Goal: Find specific page/section: Find specific page/section

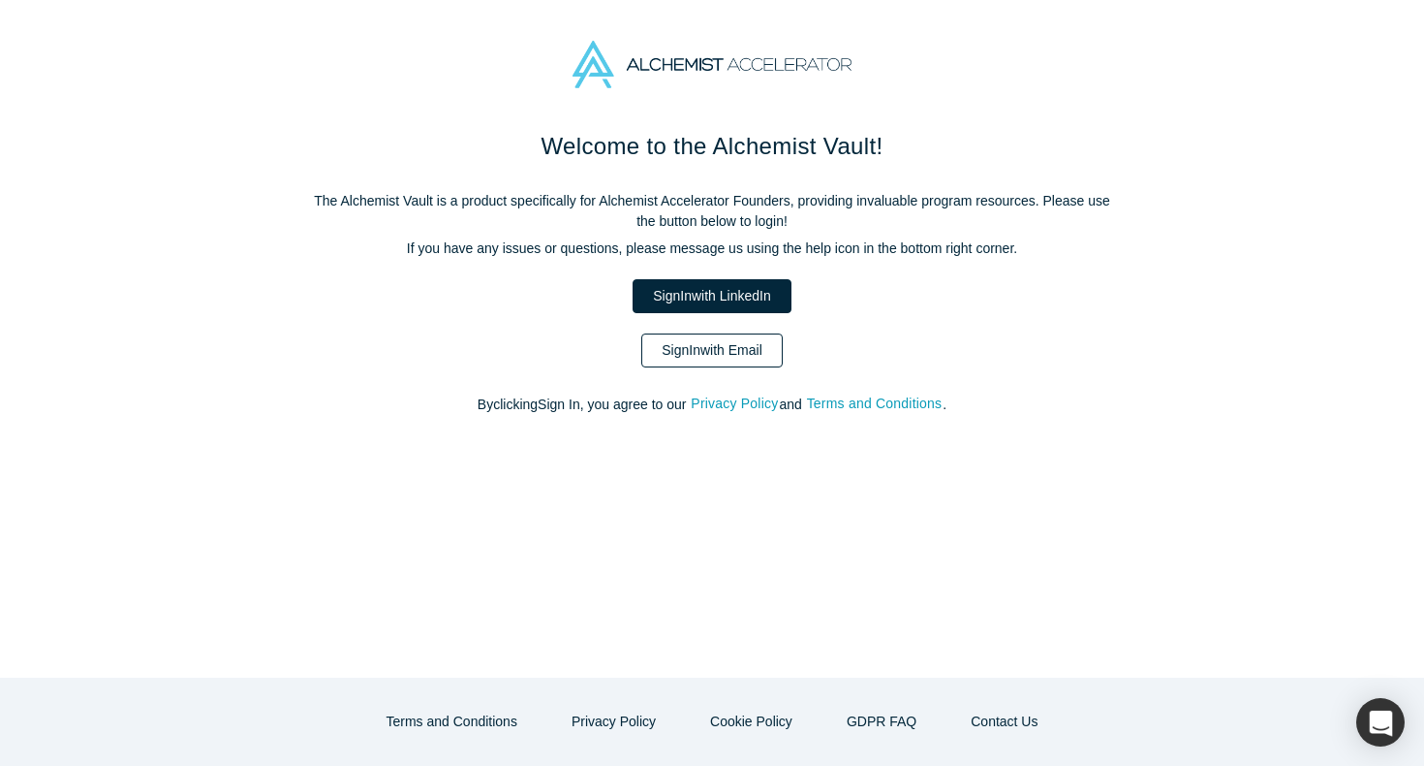
click at [675, 344] on link "Sign In with Email" at bounding box center [711, 350] width 141 height 34
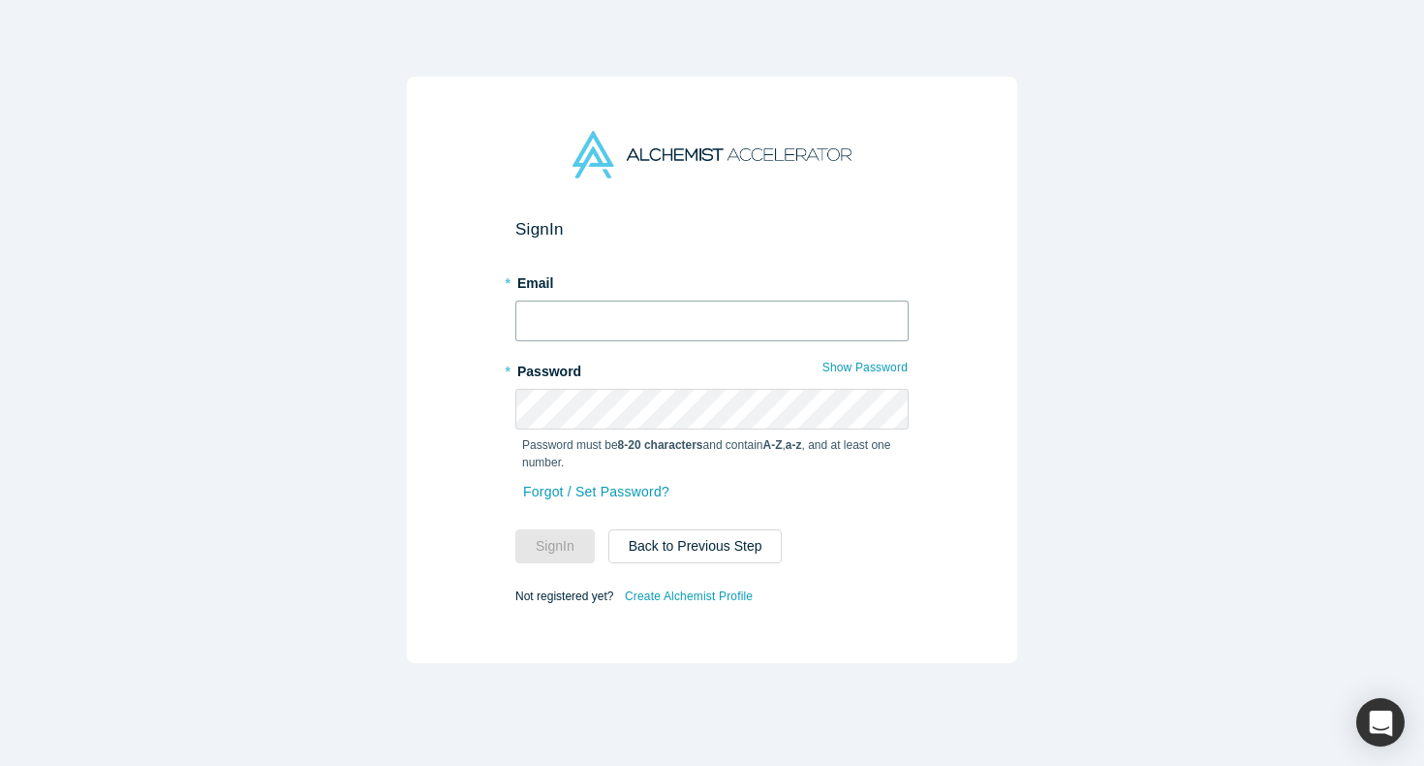
click at [630, 304] on input "text" at bounding box center [712, 320] width 393 height 41
type input "[EMAIL_ADDRESS][DOMAIN_NAME]"
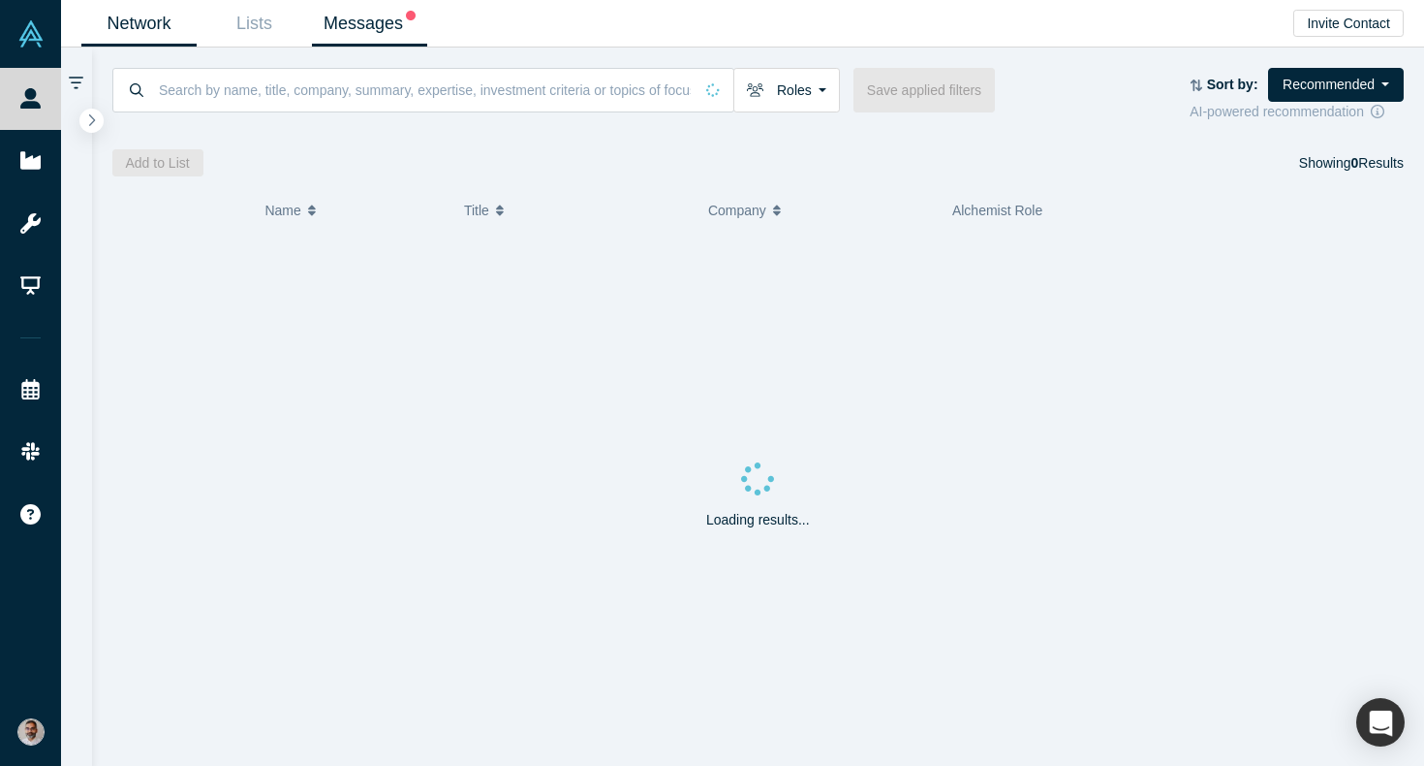
click at [392, 36] on link "Messages" at bounding box center [369, 24] width 115 height 46
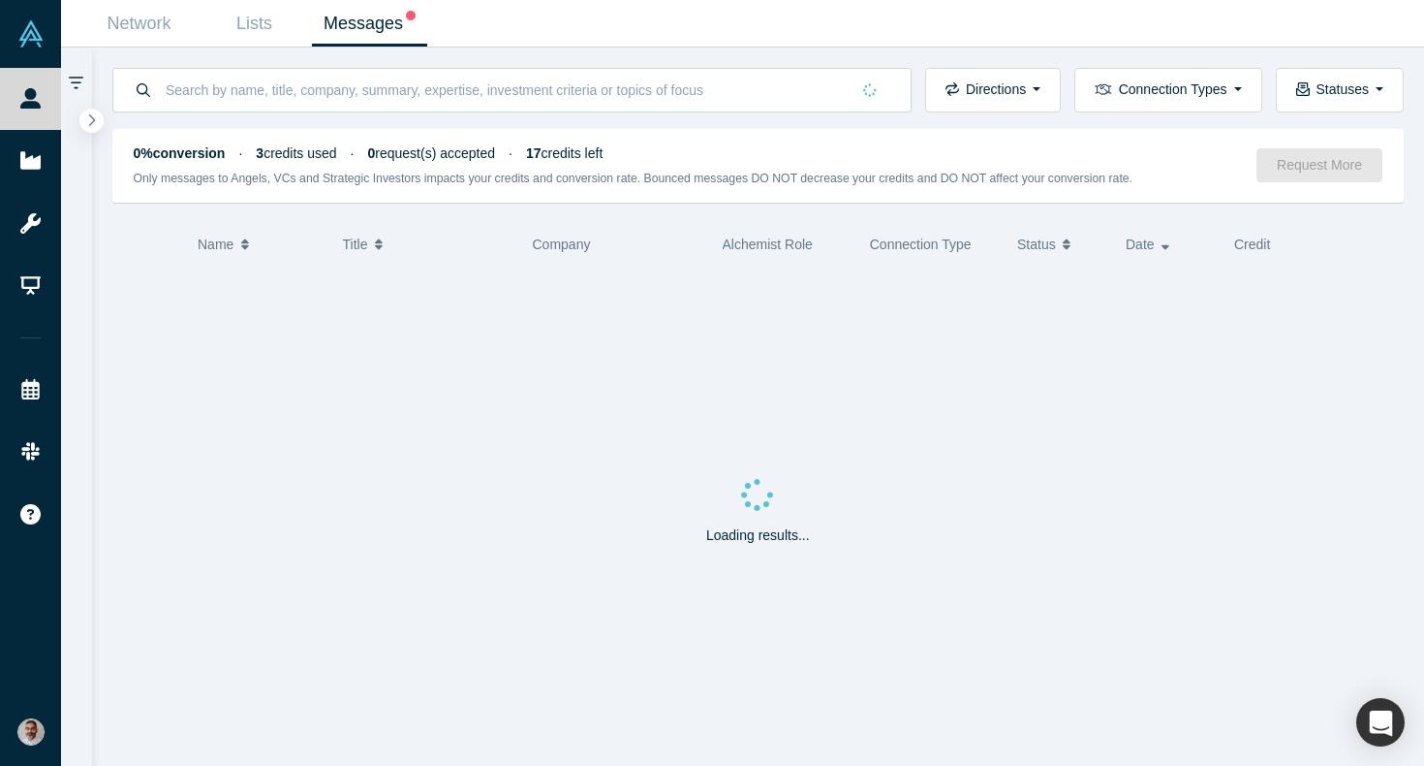
click at [392, 36] on link "Messages" at bounding box center [369, 24] width 115 height 46
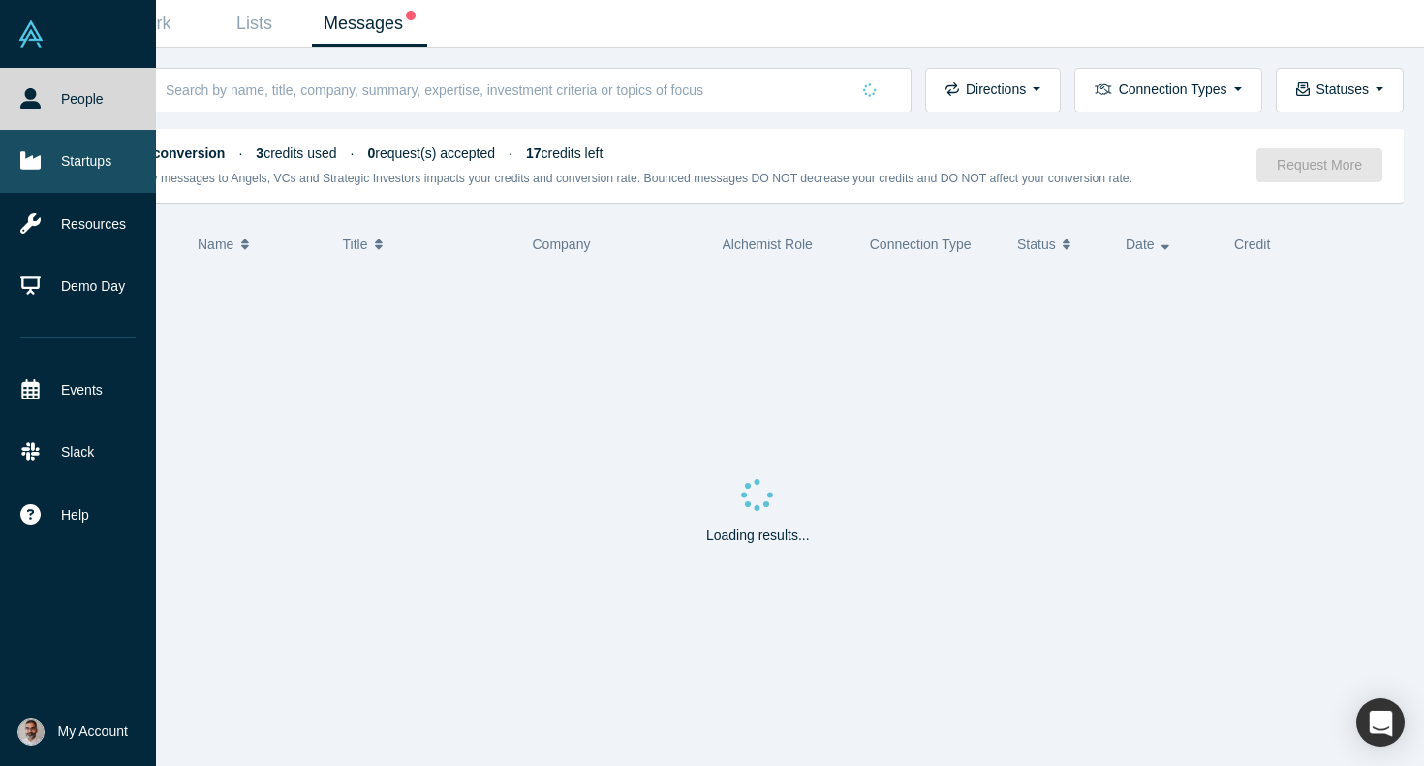
click at [30, 166] on icon at bounding box center [30, 160] width 20 height 17
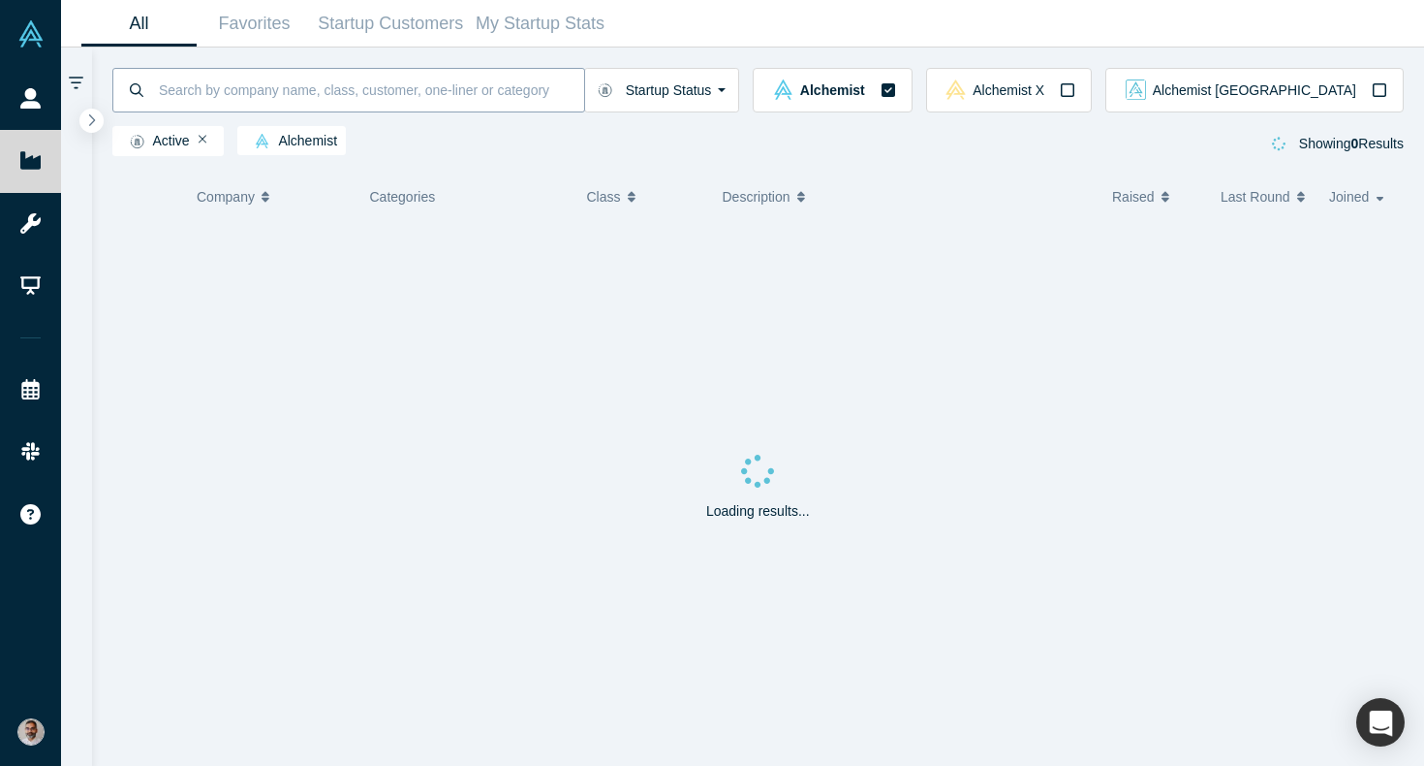
click at [254, 96] on input at bounding box center [370, 90] width 427 height 46
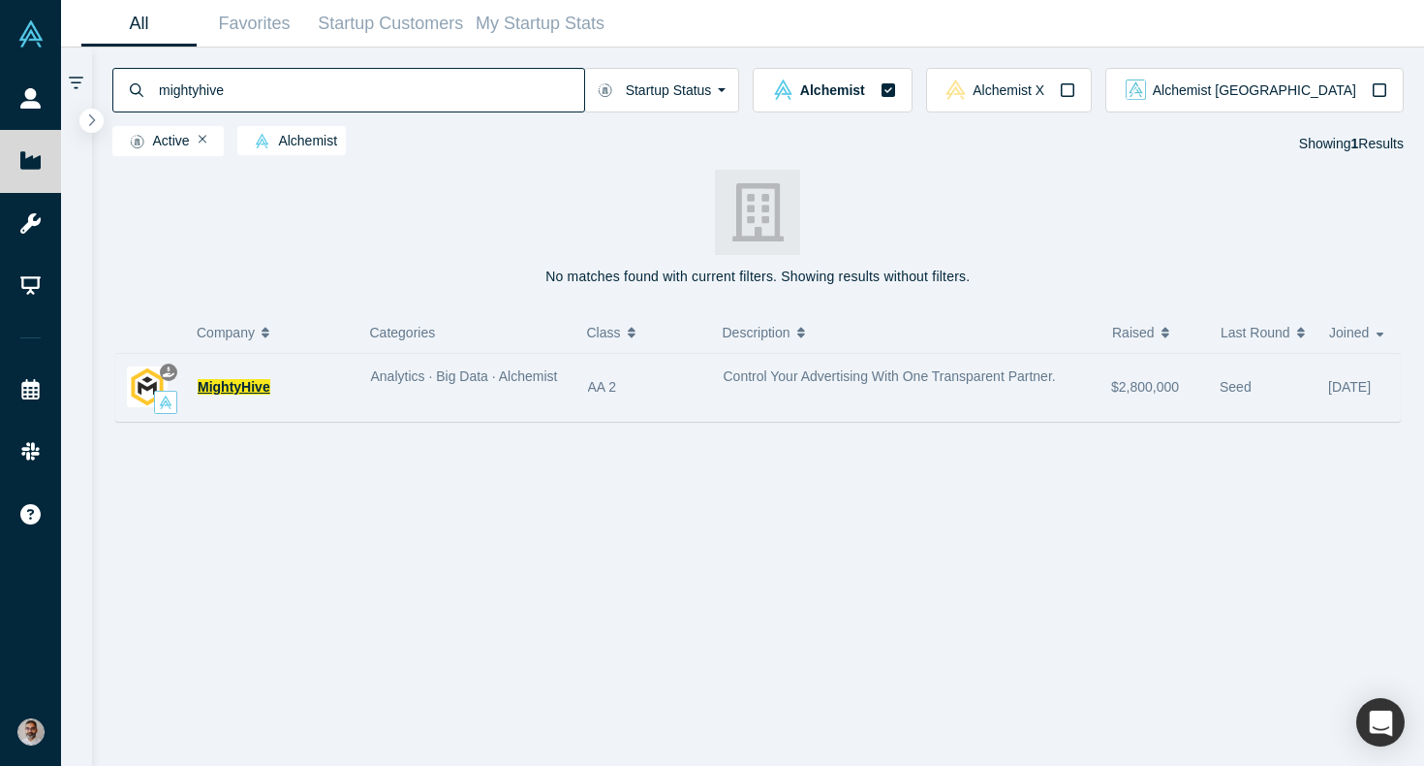
type input "mightyhive"
click at [227, 386] on span "MightyHive" at bounding box center [234, 387] width 73 height 16
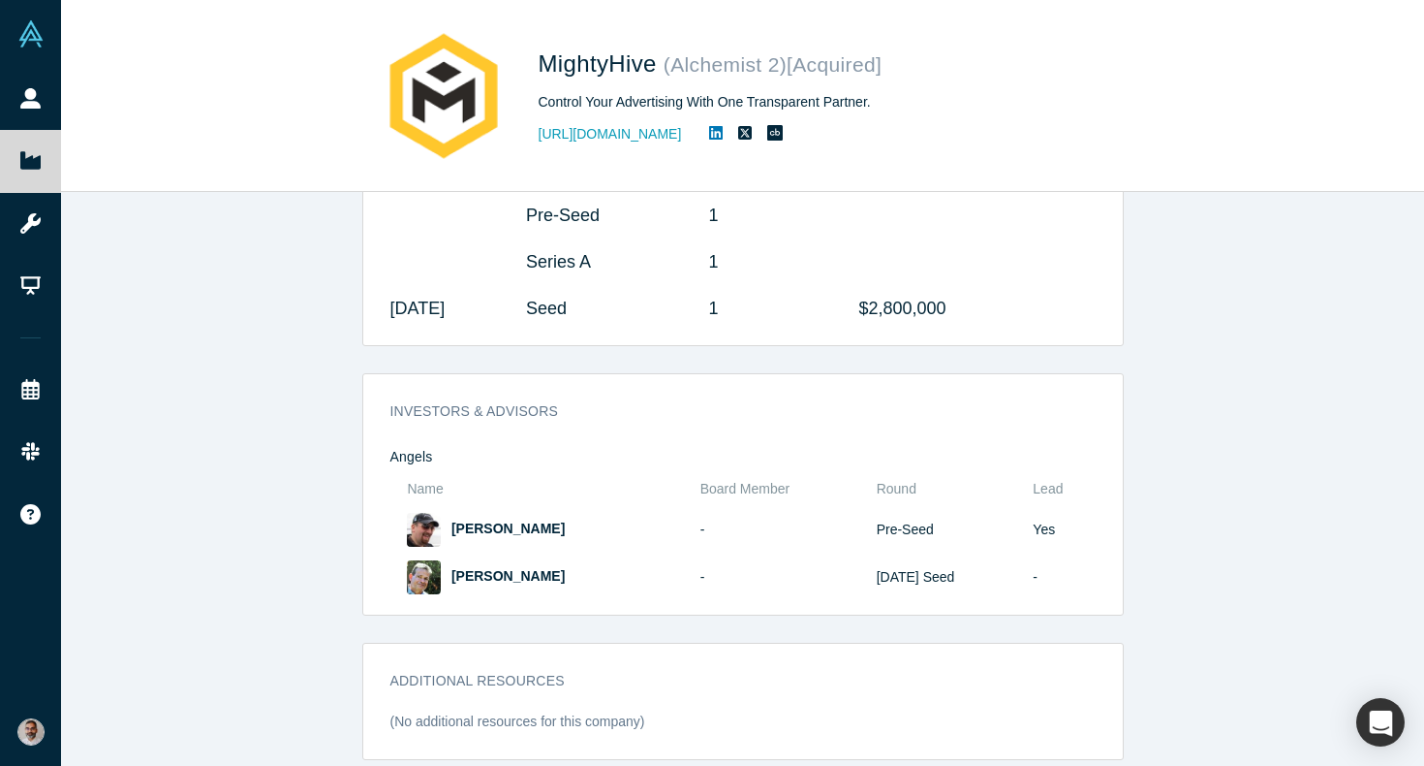
scroll to position [961, 0]
